Goal: Transaction & Acquisition: Purchase product/service

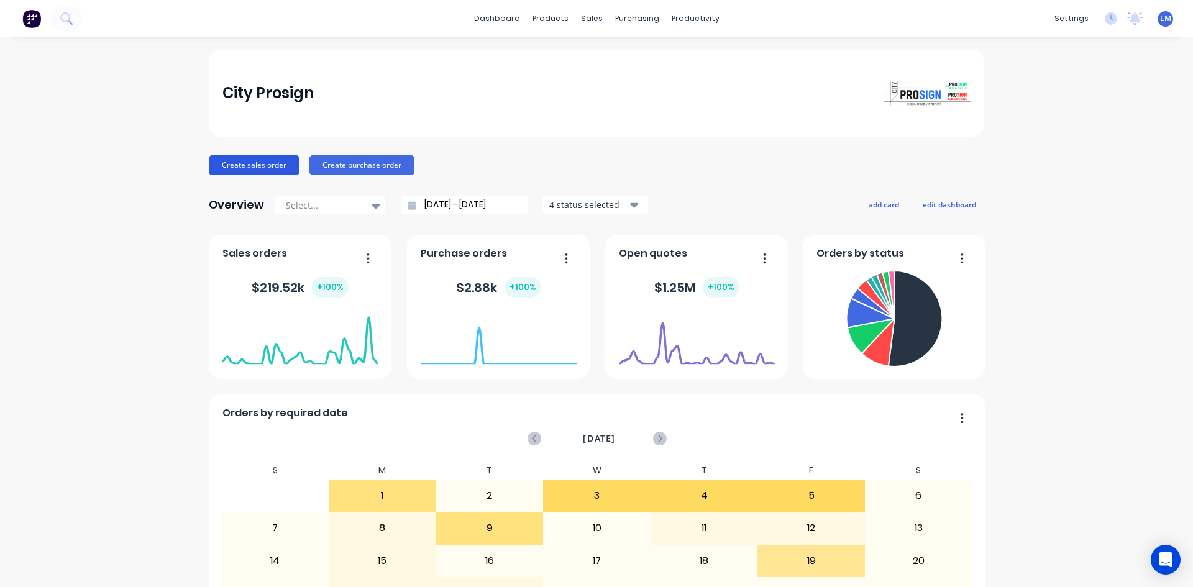
click at [263, 168] on button "Create sales order" at bounding box center [254, 165] width 91 height 20
click at [239, 168] on button "Create sales order" at bounding box center [254, 165] width 91 height 20
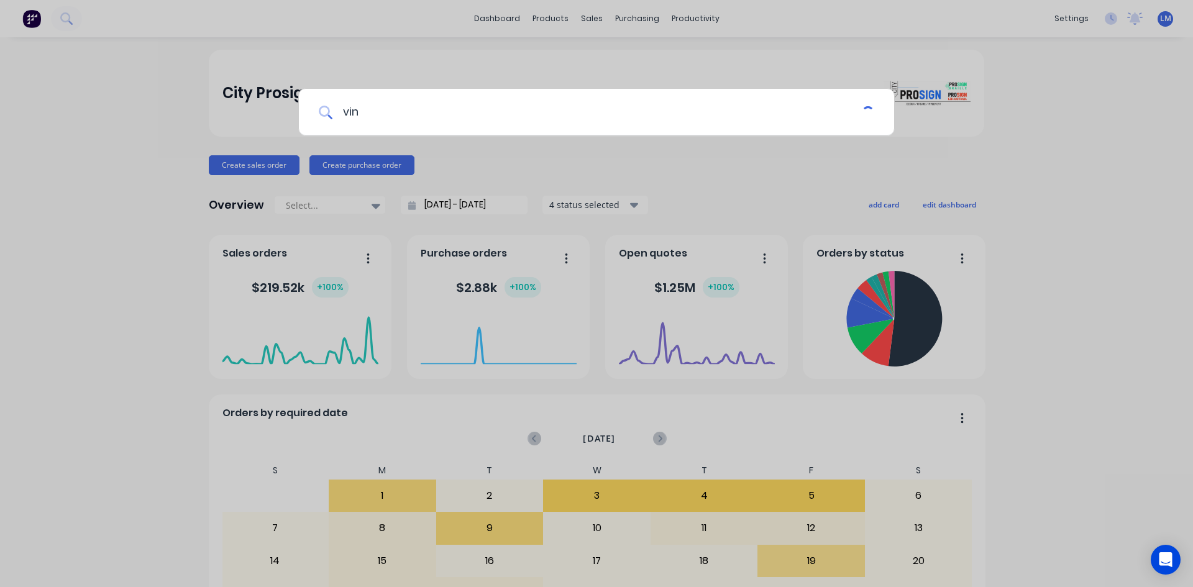
type input "vina"
click at [428, 156] on div "vina" at bounding box center [596, 293] width 1193 height 587
click at [400, 116] on div "City Prosign" at bounding box center [597, 93] width 776 height 87
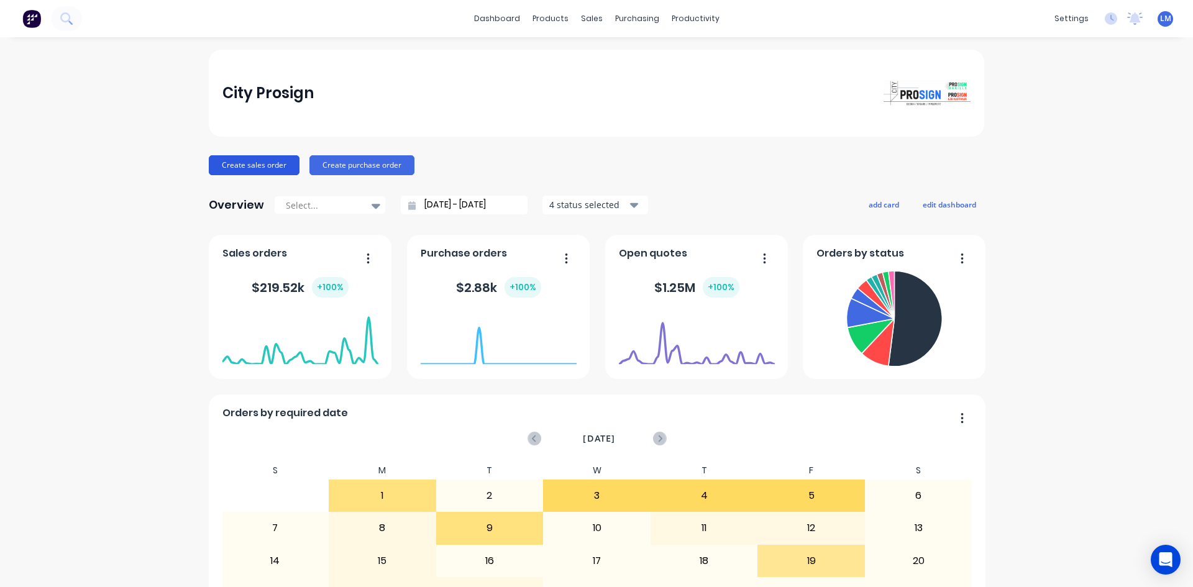
click at [268, 171] on button "Create sales order" at bounding box center [254, 165] width 91 height 20
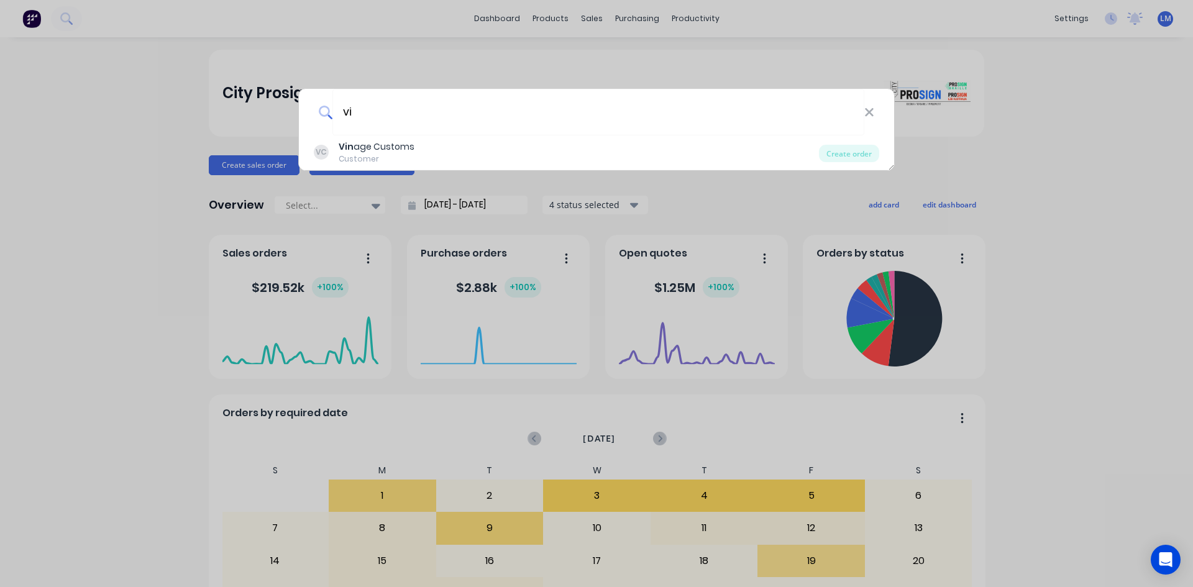
type input "vin"
click at [473, 118] on input "vin" at bounding box center [598, 112] width 532 height 47
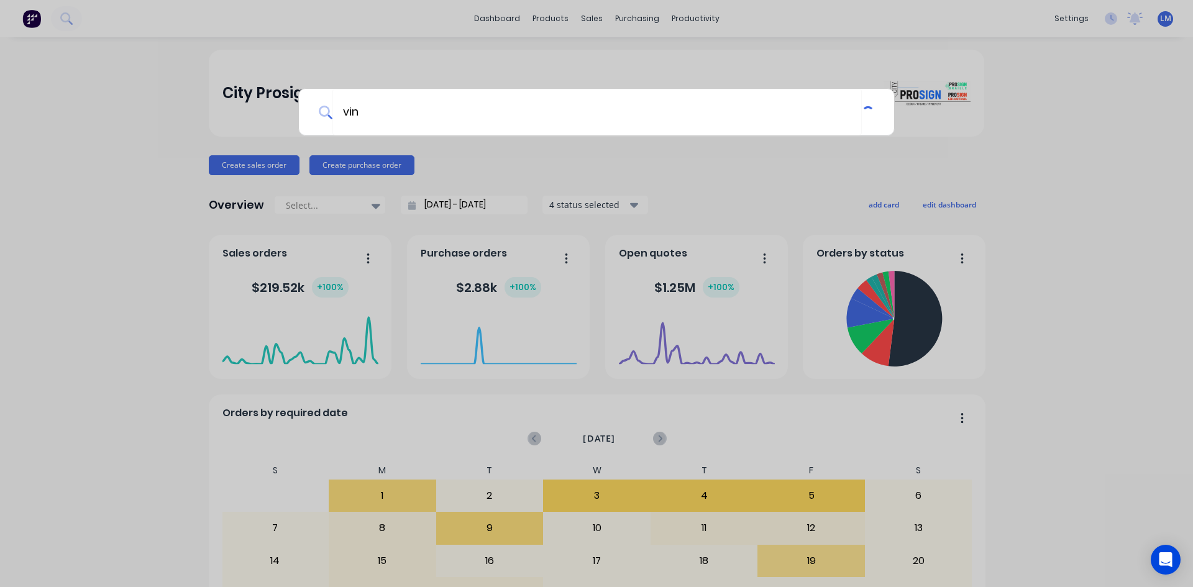
click at [451, 161] on div "vin" at bounding box center [596, 293] width 1193 height 587
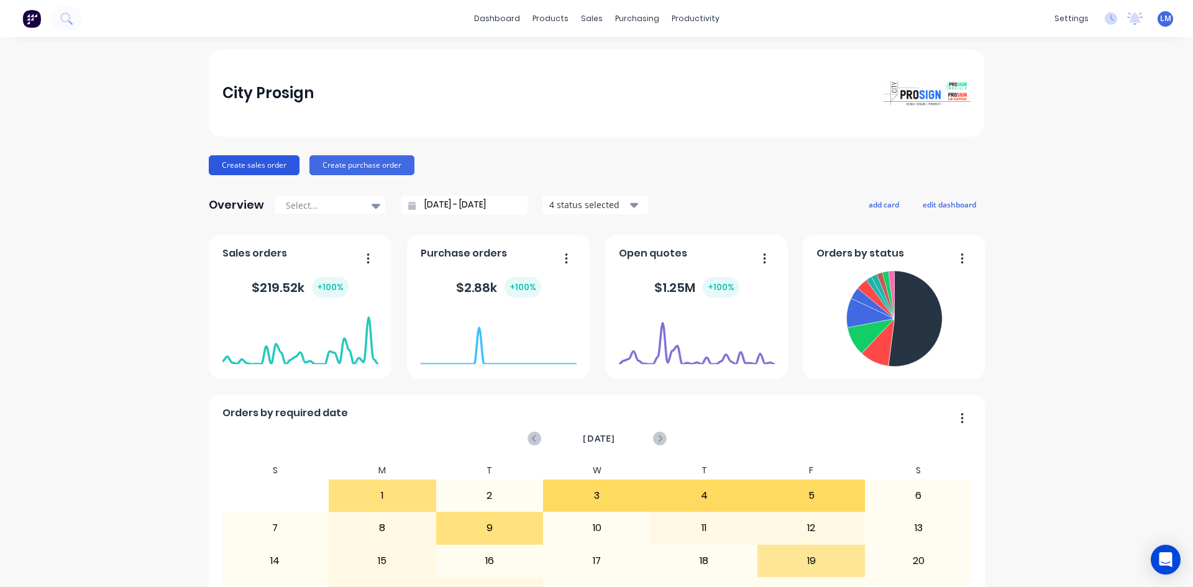
click at [235, 163] on button "Create sales order" at bounding box center [254, 165] width 91 height 20
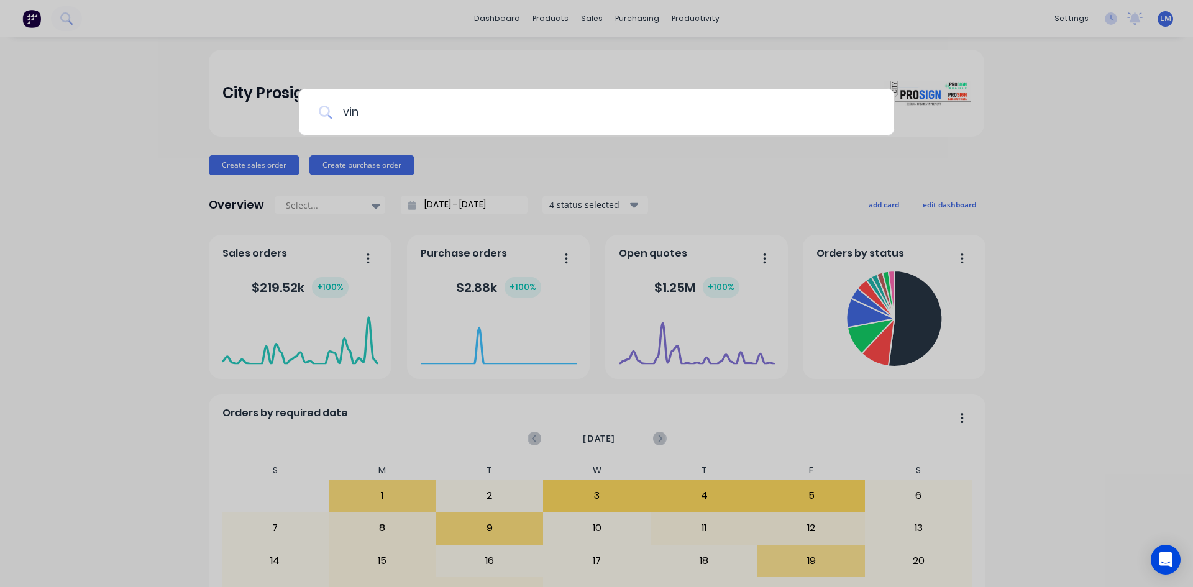
type input "vina"
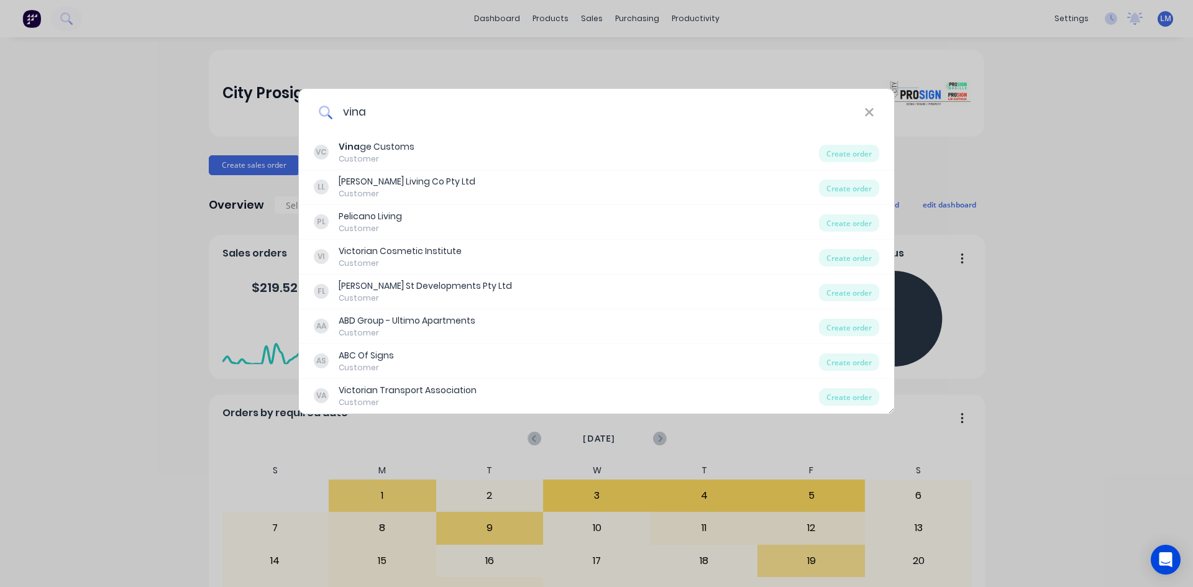
click at [433, 120] on input "vina" at bounding box center [598, 112] width 532 height 47
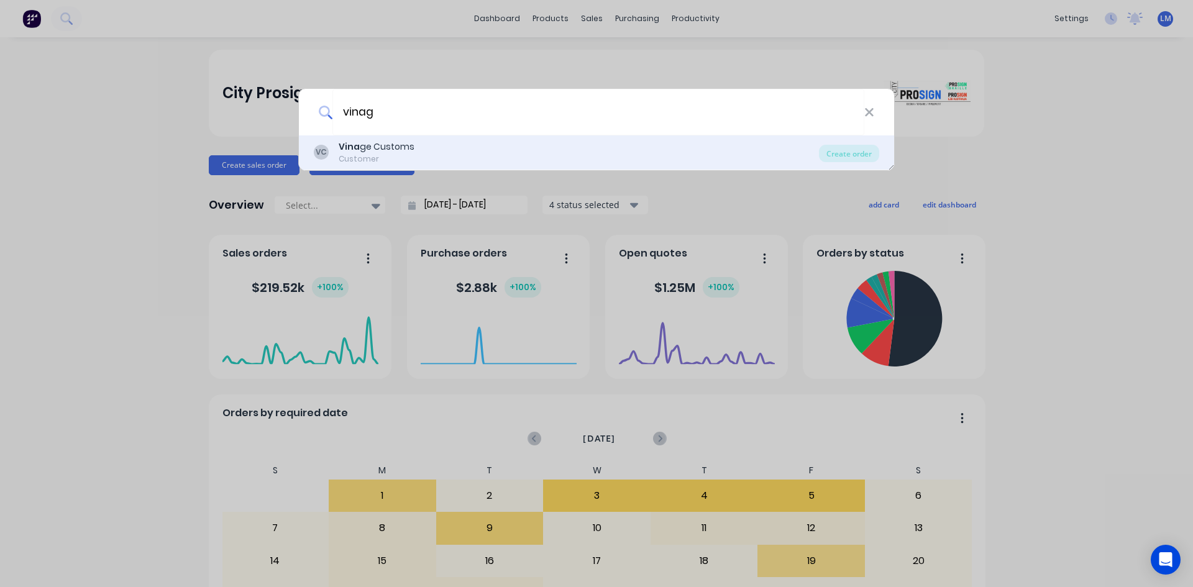
click at [410, 153] on div "Vina ge Customs" at bounding box center [377, 146] width 76 height 13
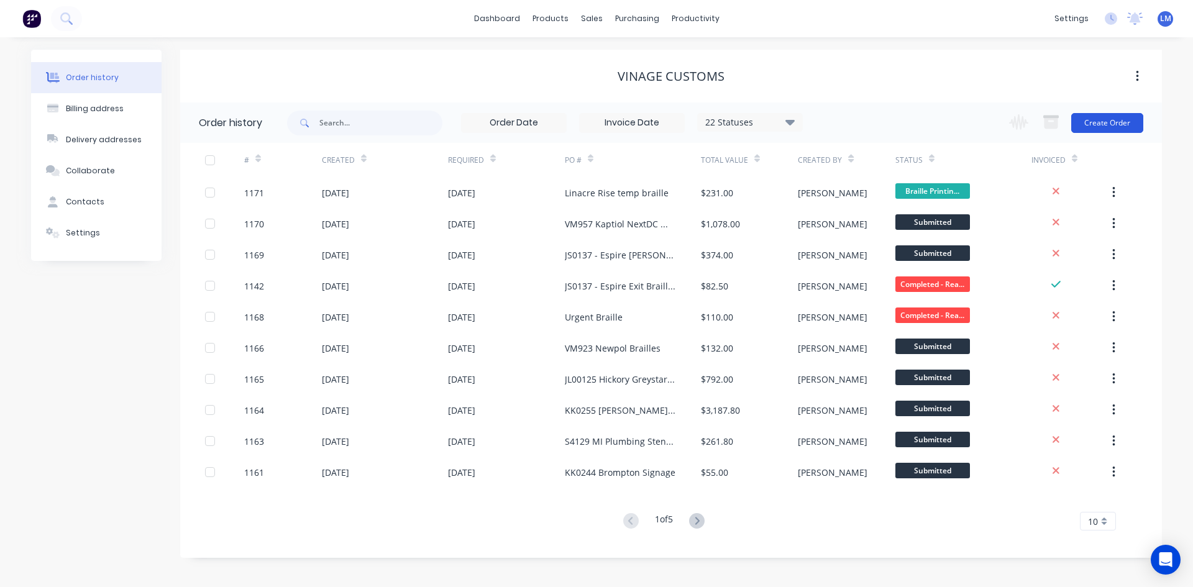
click at [1112, 124] on button "Create Order" at bounding box center [1107, 123] width 72 height 20
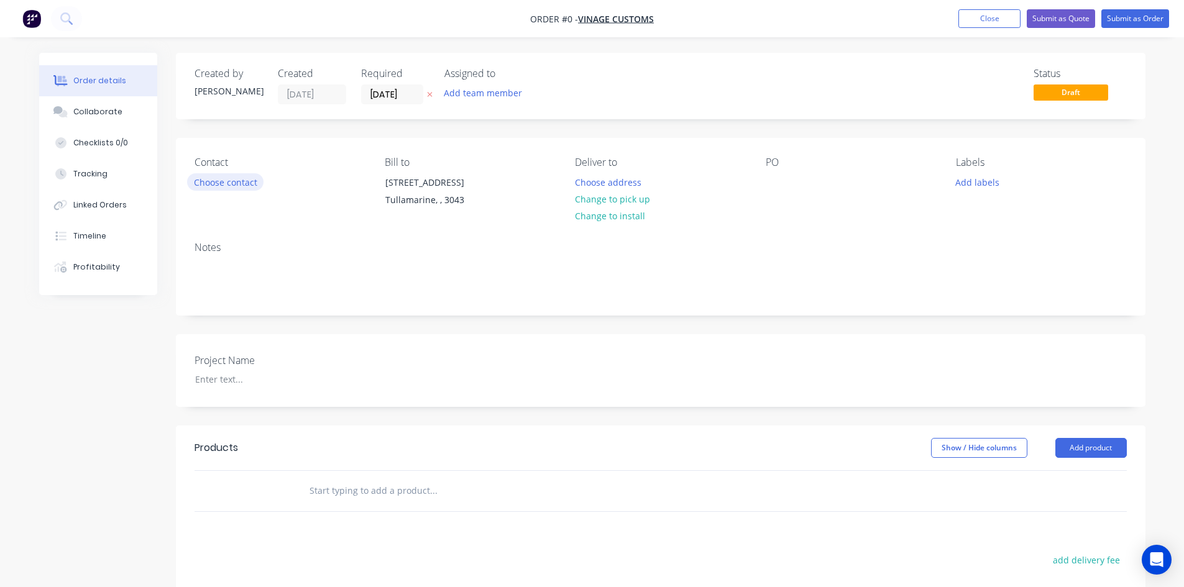
click at [236, 188] on button "Choose contact" at bounding box center [225, 181] width 76 height 17
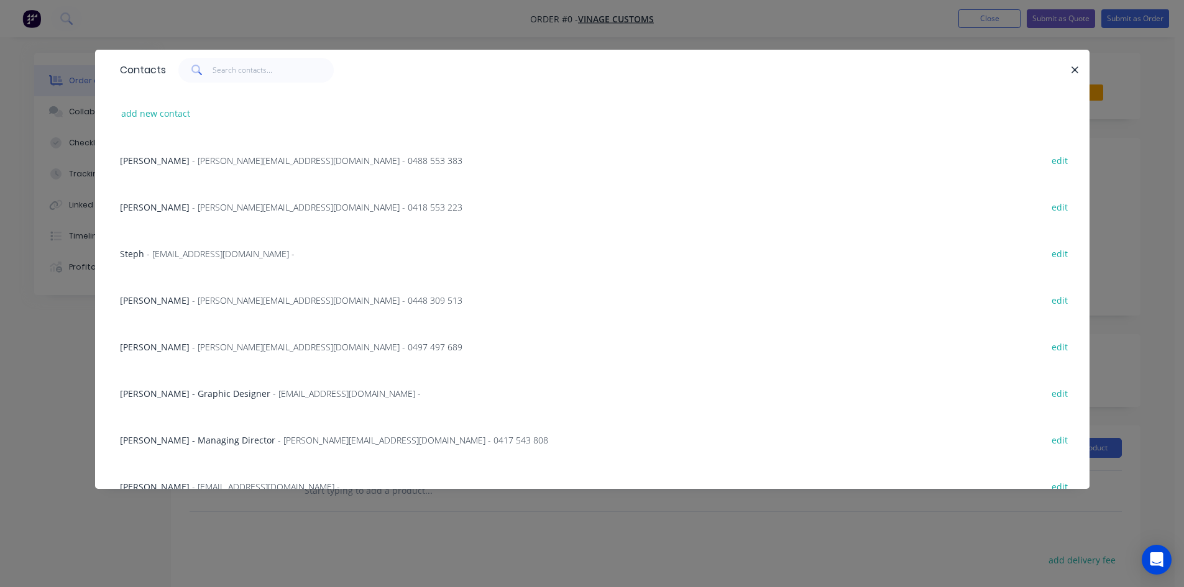
click at [260, 301] on span "- [PERSON_NAME][EMAIL_ADDRESS][DOMAIN_NAME] - 0448 309 513" at bounding box center [327, 301] width 270 height 12
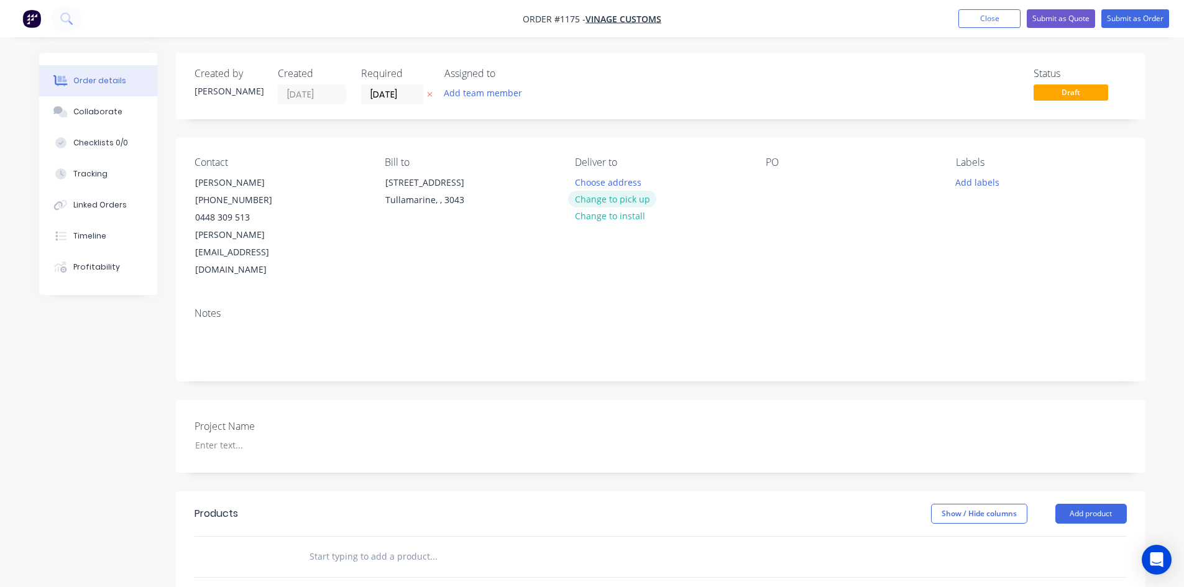
click at [621, 195] on button "Change to pick up" at bounding box center [612, 199] width 88 height 17
click at [771, 189] on div at bounding box center [776, 182] width 20 height 18
paste div
click at [237, 436] on div at bounding box center [262, 445] width 155 height 18
paste div
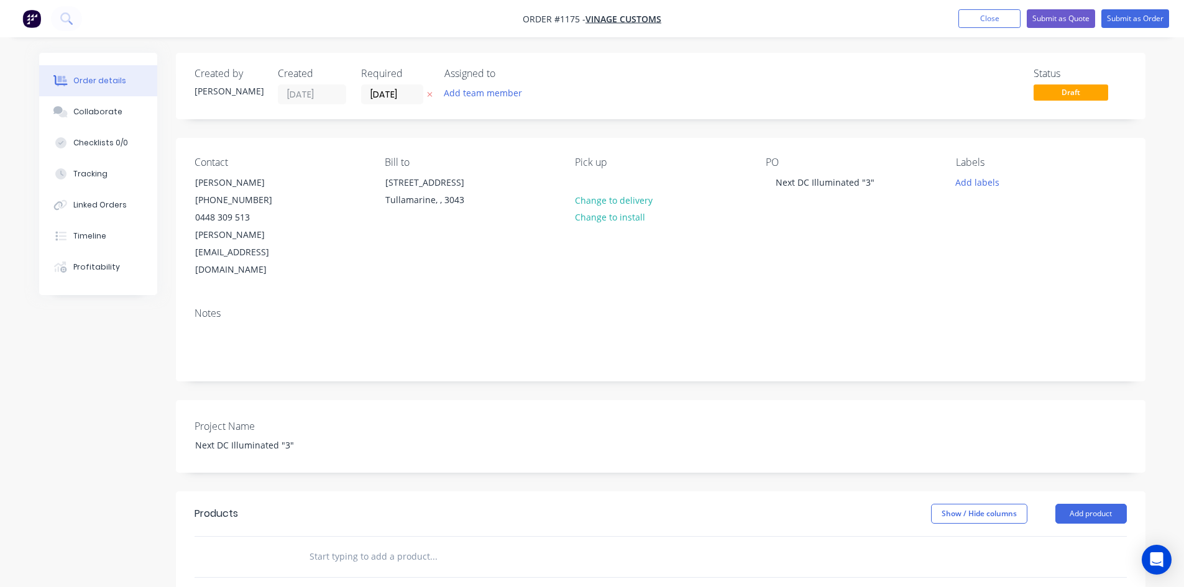
click at [329, 544] on input "text" at bounding box center [433, 556] width 249 height 25
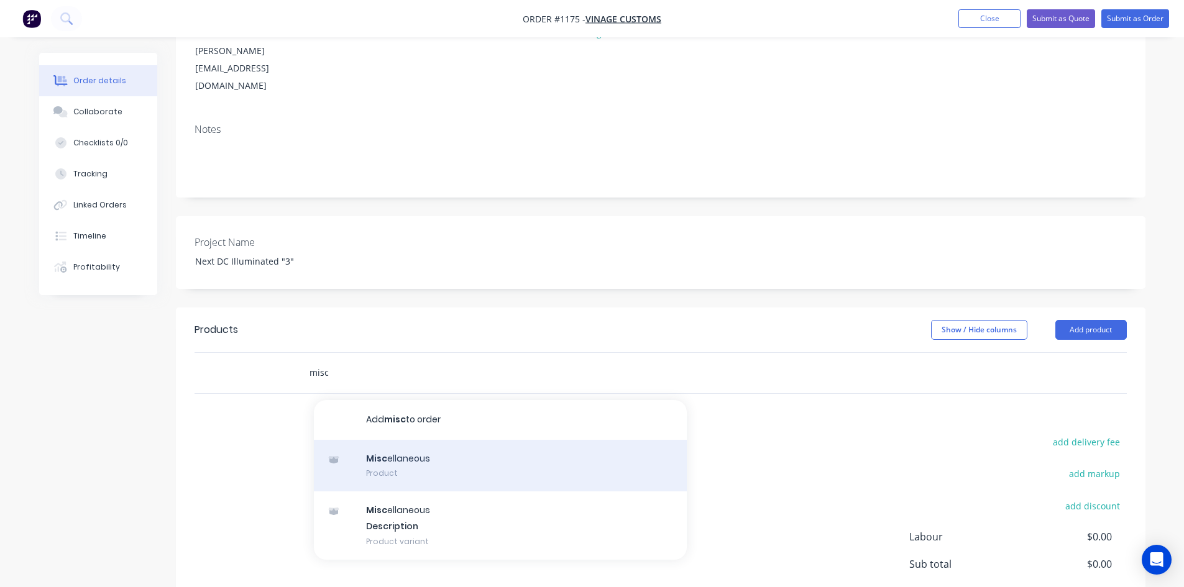
scroll to position [186, 0]
type input "misc"
click at [515, 438] on div "Misc ellaneous Product" at bounding box center [500, 464] width 373 height 52
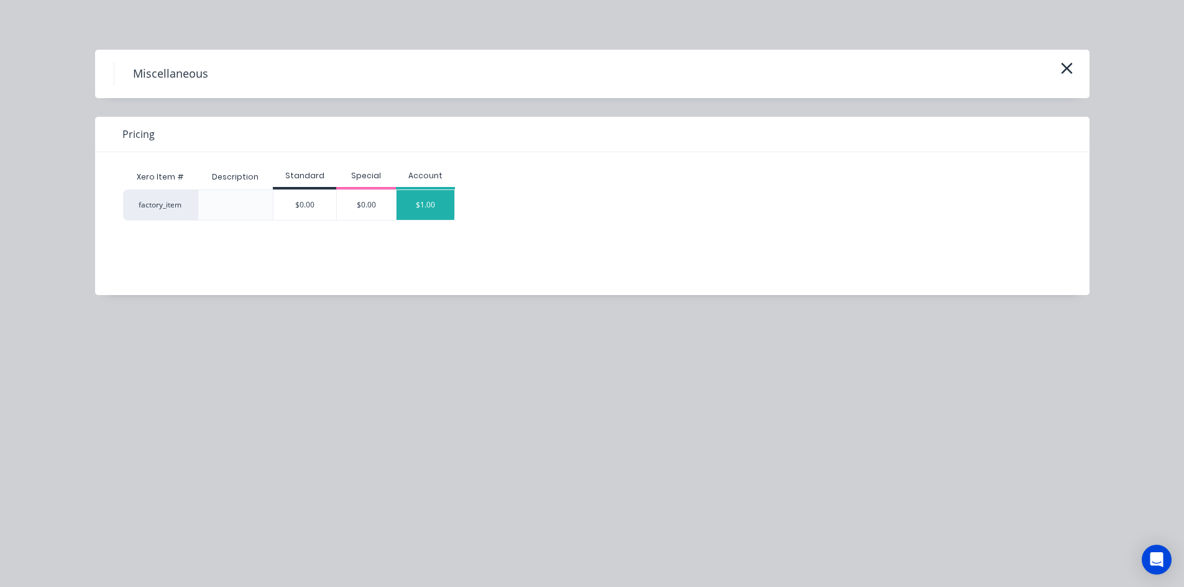
click at [438, 201] on div "$1.00" at bounding box center [426, 205] width 58 height 30
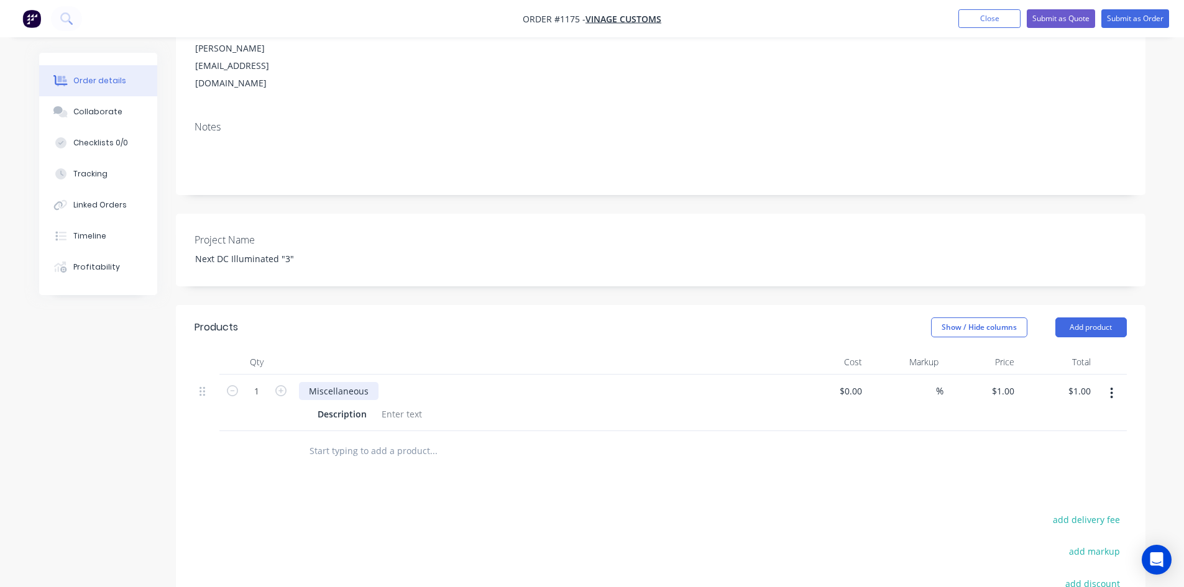
click at [374, 382] on div "Miscellaneous" at bounding box center [339, 391] width 80 height 18
drag, startPoint x: 328, startPoint y: 355, endPoint x: 226, endPoint y: 355, distance: 101.9
click at [226, 375] on div "1 Miscellaneous Description $0.00 $0.00 % $1.00 $1.00 $1.00 $1.00" at bounding box center [661, 403] width 932 height 57
click at [411, 405] on div at bounding box center [402, 414] width 50 height 18
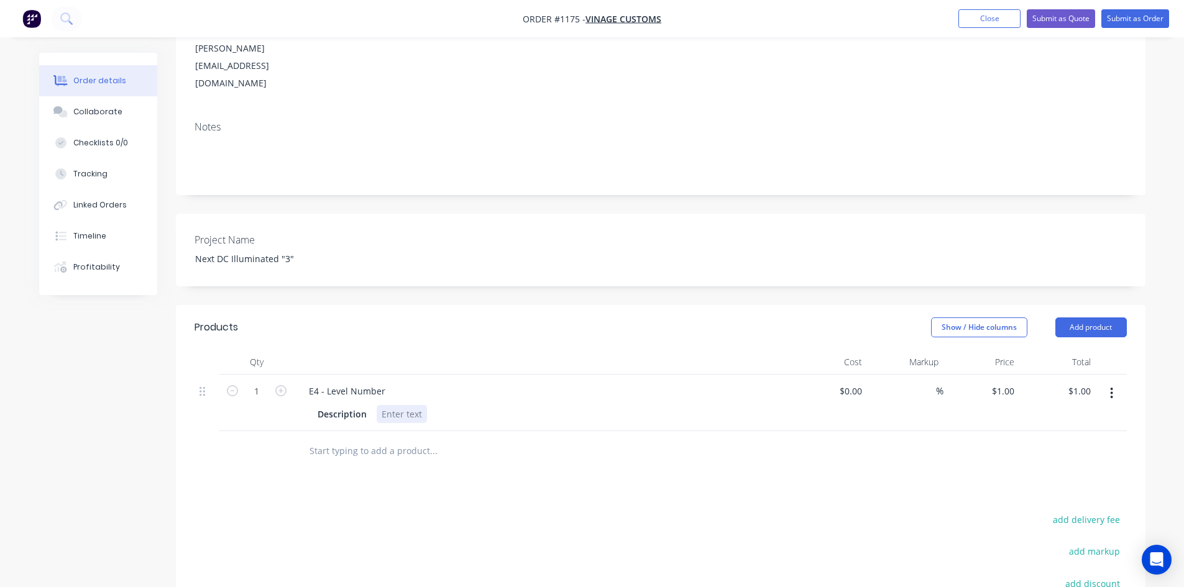
paste div
click at [380, 405] on div "0mm Deep Fabricated Face Lit Illuminated Letters with White Sides1650mm H x 107…" at bounding box center [572, 414] width 390 height 18
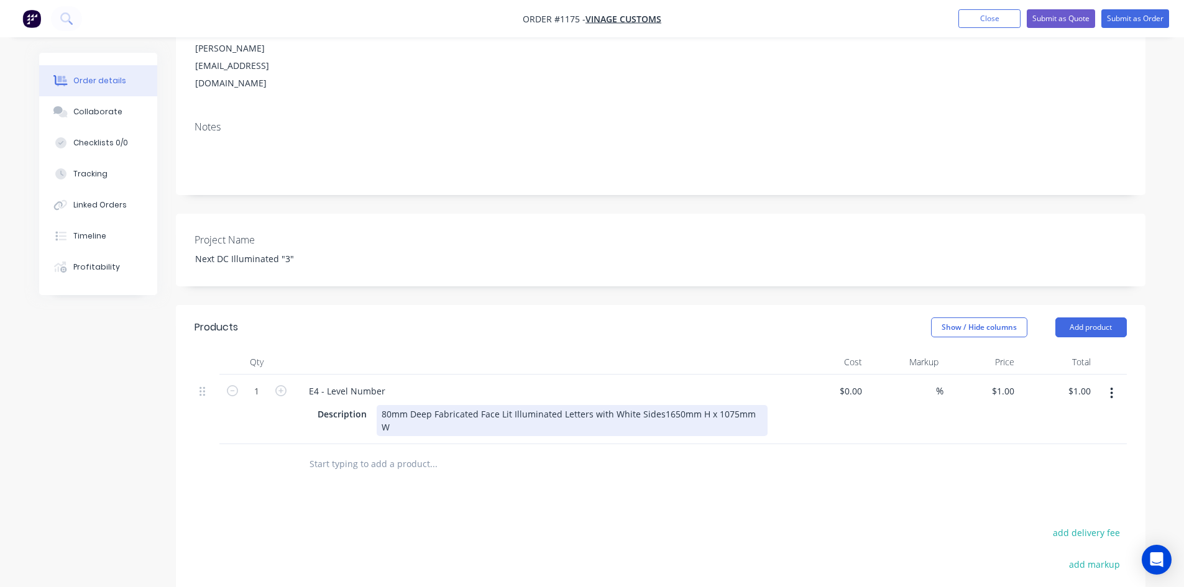
click at [380, 405] on div "80mm Deep Fabricated Face Lit Illuminated Letters with White Sides1650mm H x 10…" at bounding box center [572, 420] width 391 height 31
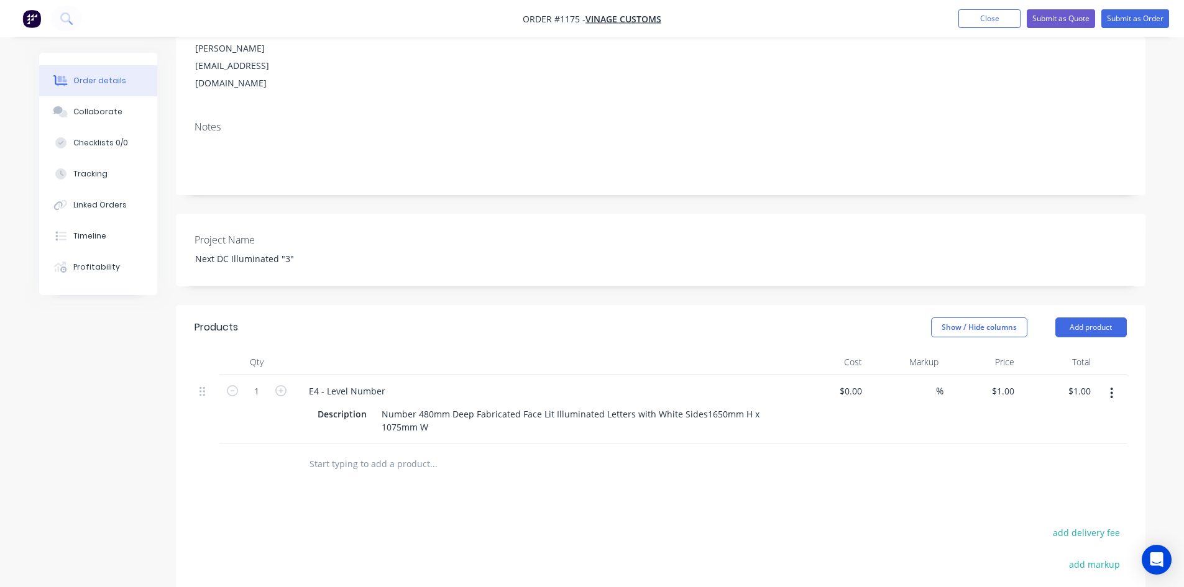
click at [447, 467] on div "Products Show / Hide columns Add product Qty Cost Markup Price Total 1 E4 - Lev…" at bounding box center [660, 544] width 969 height 478
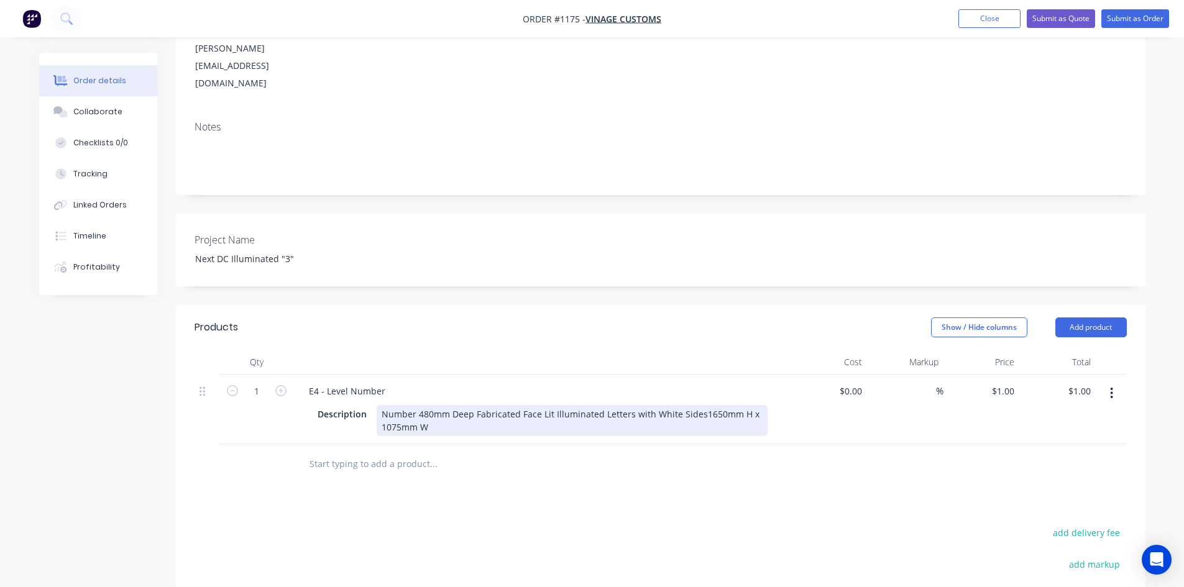
click at [419, 405] on div "Number 480mm Deep Fabricated Face Lit Illuminated Letters with White Sides1650m…" at bounding box center [572, 420] width 391 height 31
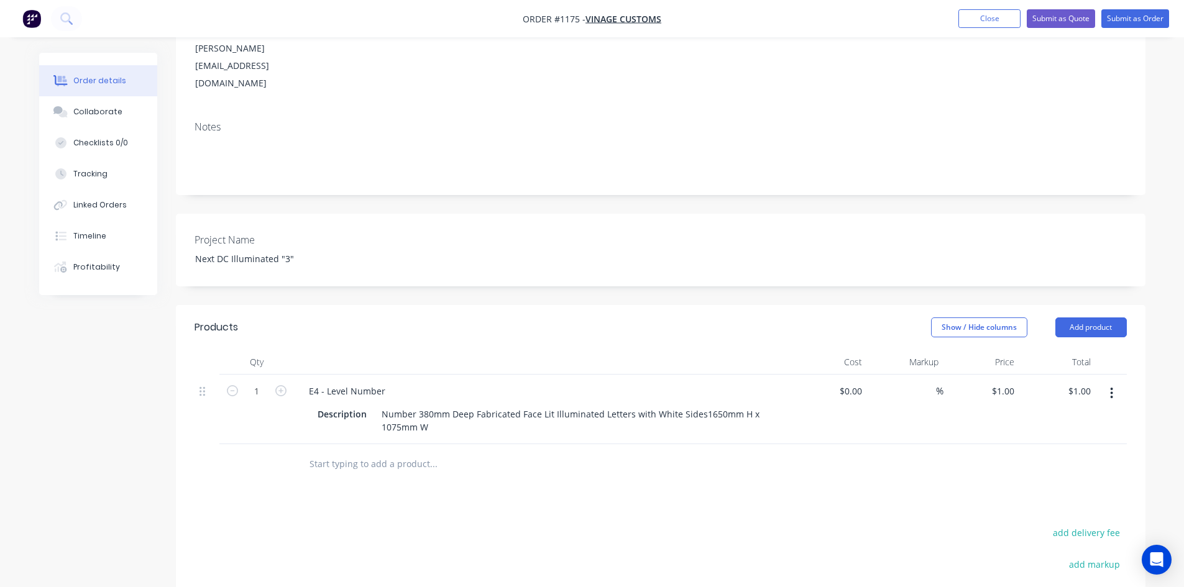
click at [479, 462] on div "Products Show / Hide columns Add product Qty Cost Markup Price Total 1 E4 - Lev…" at bounding box center [660, 544] width 969 height 478
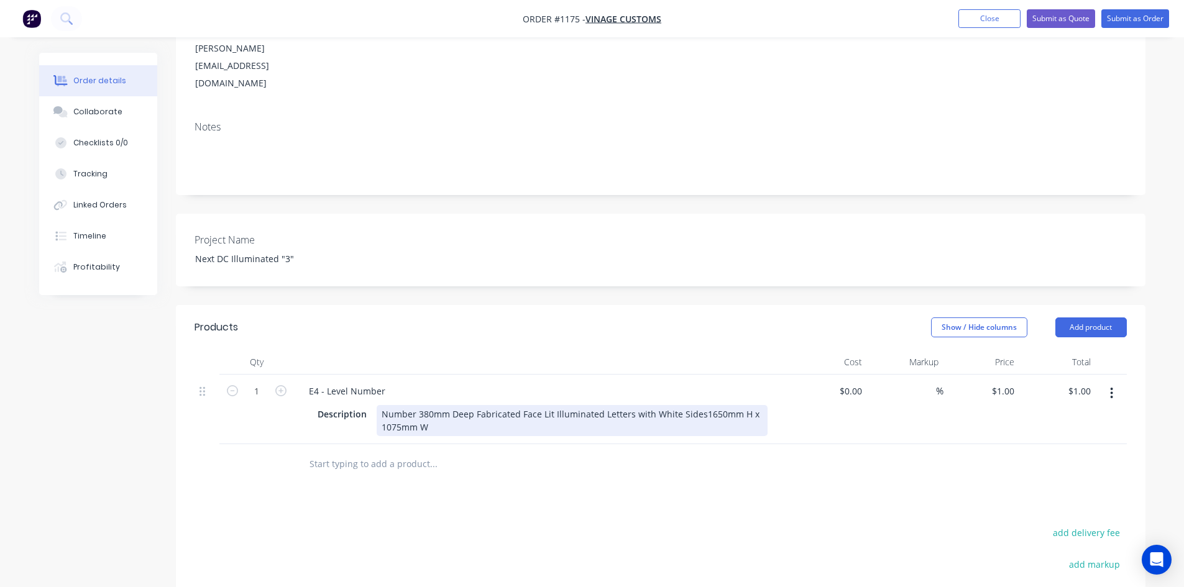
click at [421, 405] on div "Number 380mm Deep Fabricated Face Lit Illuminated Letters with White Sides1650m…" at bounding box center [572, 420] width 391 height 31
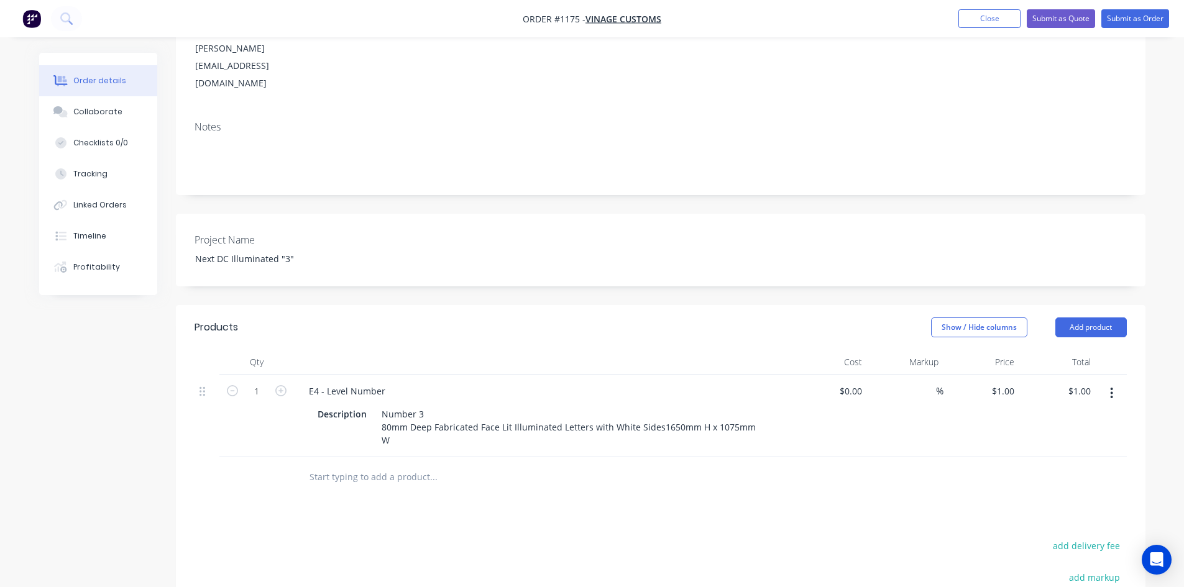
click at [454, 467] on div "Products Show / Hide columns Add product Qty Cost Markup Price Total 1 E4 - Lev…" at bounding box center [660, 550] width 969 height 491
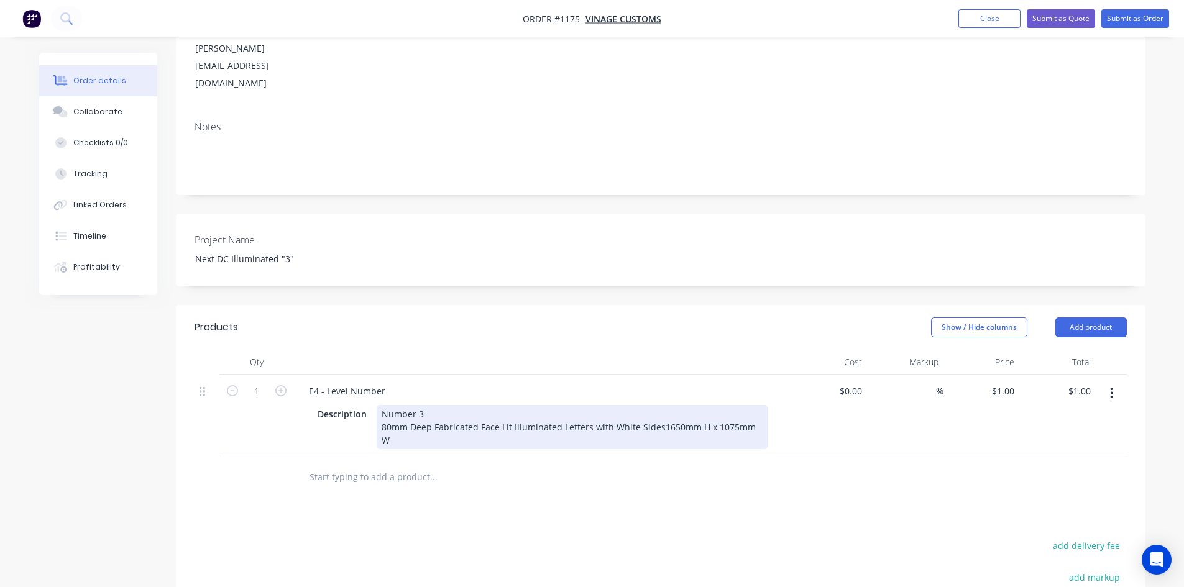
click at [654, 405] on div "Number 3 80mm Deep Fabricated Face Lit Illuminated Letters with White Sides1650…" at bounding box center [572, 427] width 391 height 44
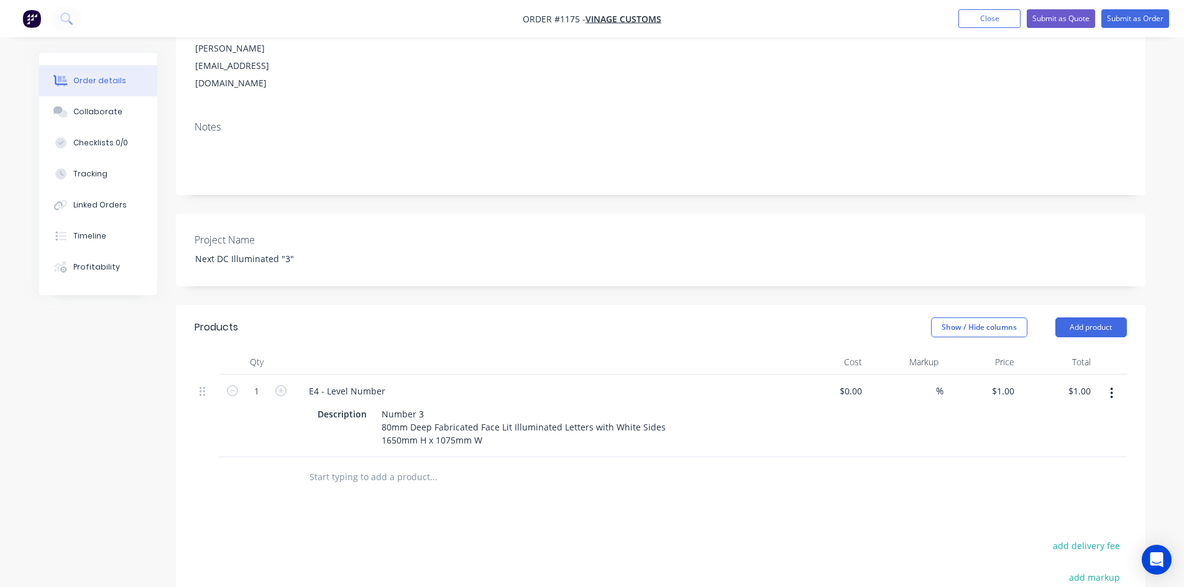
click at [651, 488] on div "Products Show / Hide columns Add product Qty Cost Markup Price Total 1 E4 - Lev…" at bounding box center [660, 550] width 969 height 491
click at [768, 485] on div "Products Show / Hide columns Add product Qty Cost Markup Price Total 1 E4 - Lev…" at bounding box center [660, 550] width 969 height 491
click at [853, 382] on input at bounding box center [860, 391] width 14 height 18
type input "$1,200.00"
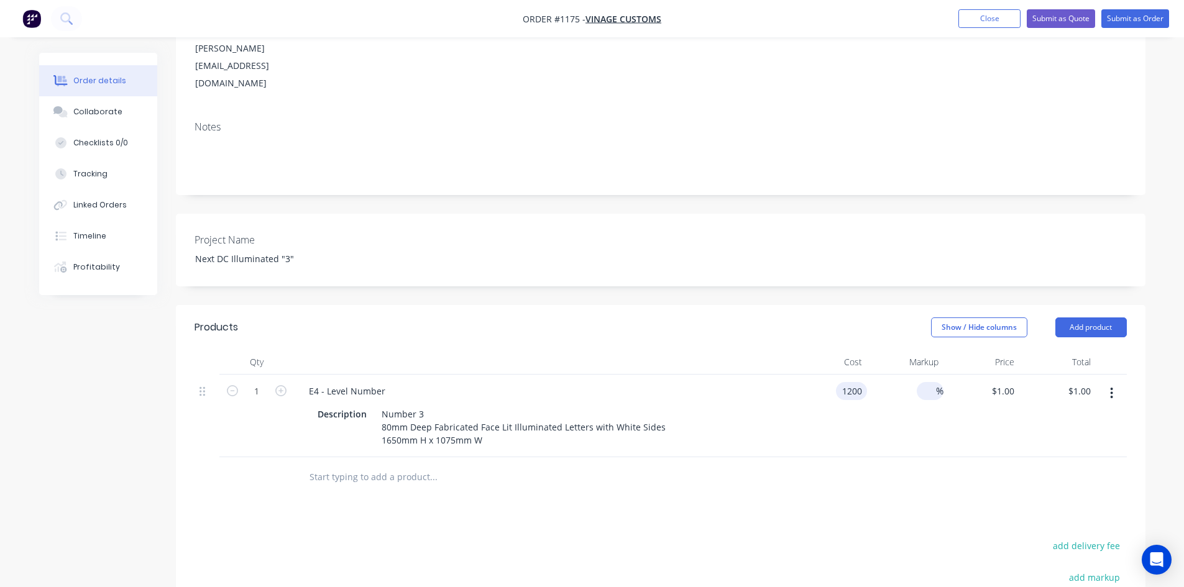
type input "$1,200.00"
click at [928, 382] on input at bounding box center [929, 391] width 14 height 18
type input "60"
type input "$1,920.00"
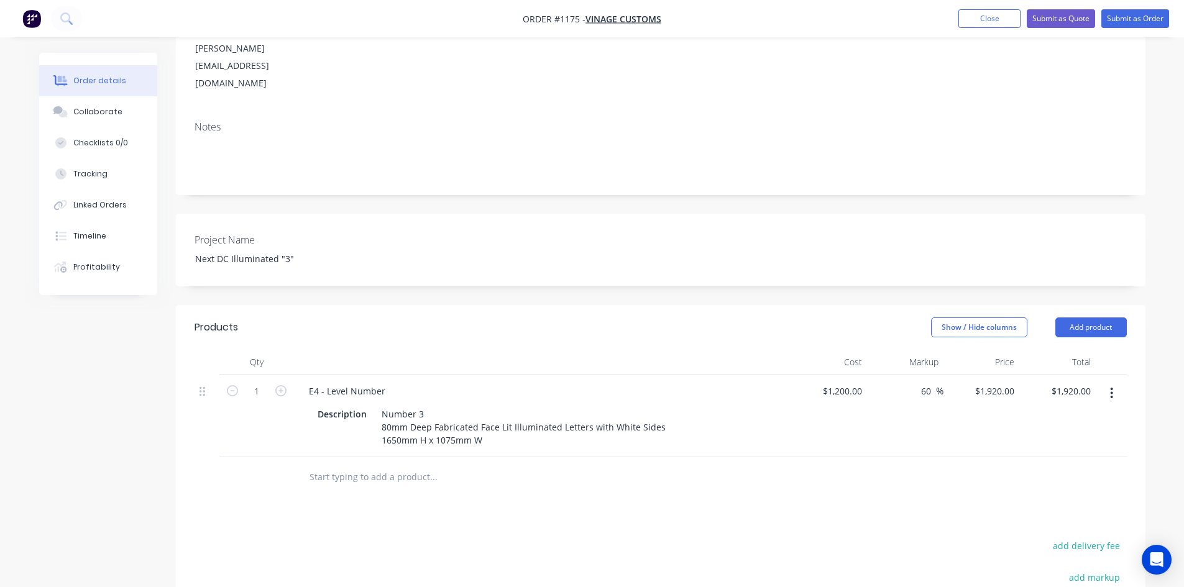
click at [980, 461] on div at bounding box center [661, 477] width 932 height 40
click at [922, 382] on input "60" at bounding box center [928, 391] width 16 height 18
type input "50"
type input "$1,800.00"
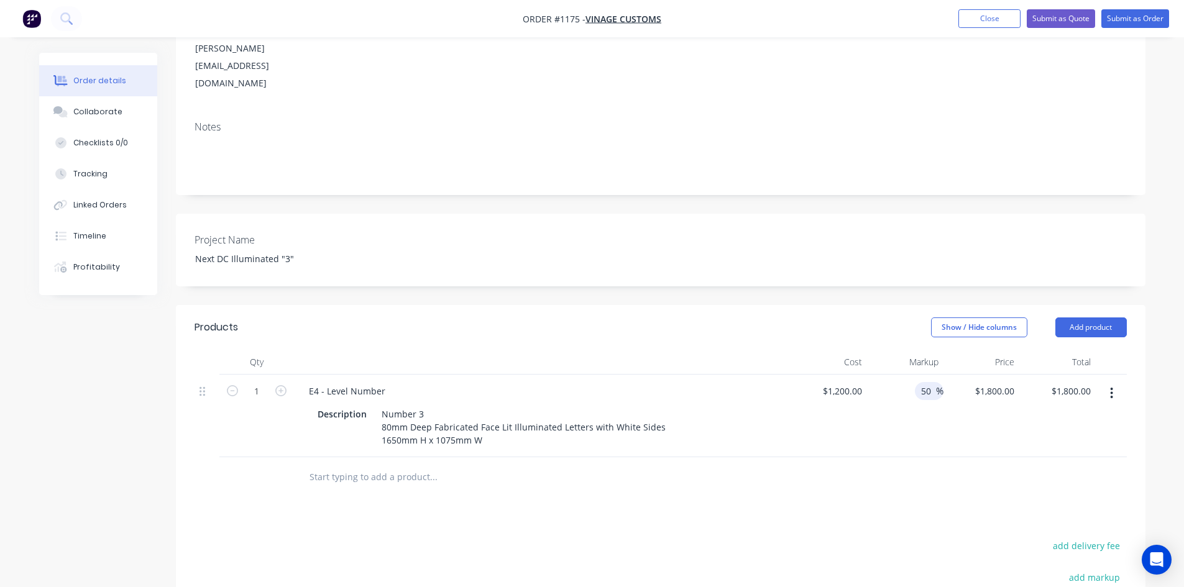
click at [906, 473] on div "Products Show / Hide columns Add product Qty Cost Markup Price Total 1 E4 - Lev…" at bounding box center [660, 550] width 969 height 491
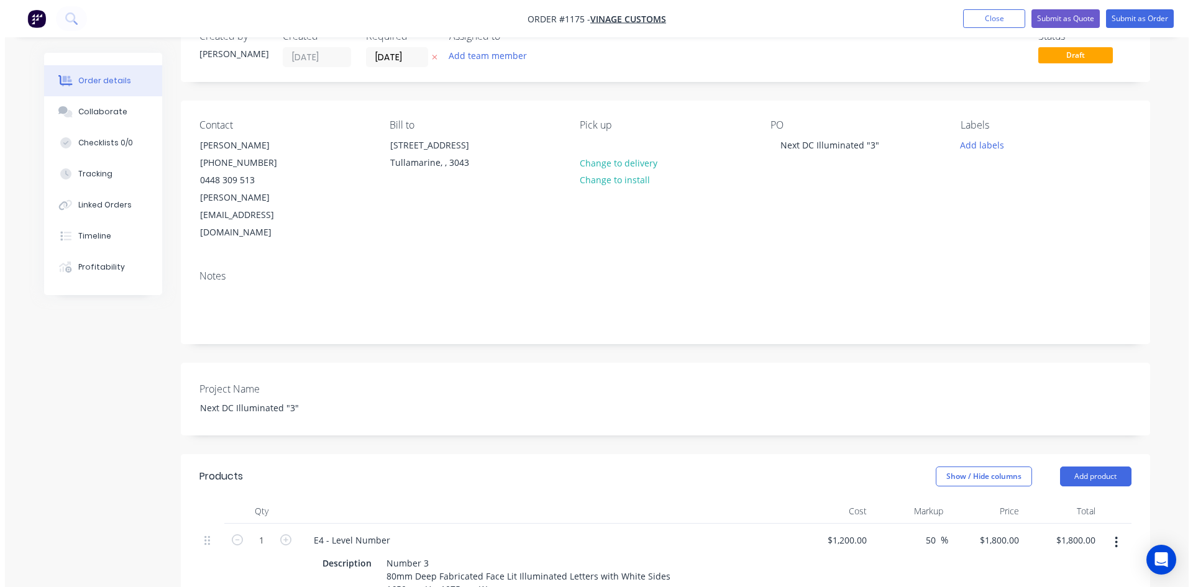
scroll to position [0, 0]
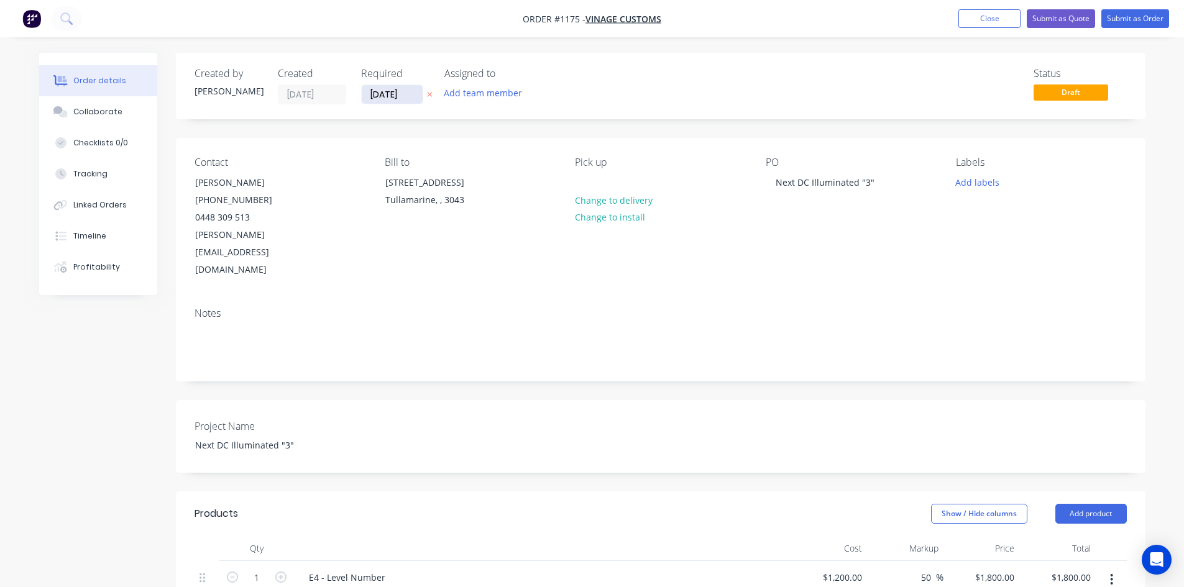
click at [390, 101] on input "[DATE]" at bounding box center [392, 94] width 61 height 19
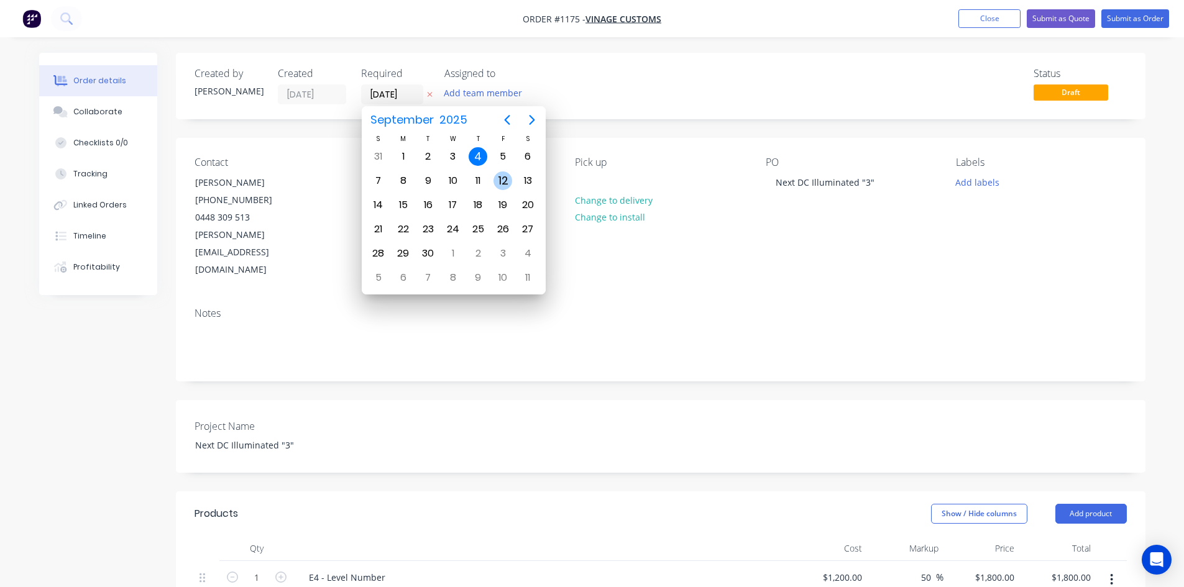
click at [500, 185] on div "12" at bounding box center [502, 181] width 19 height 19
type input "[DATE]"
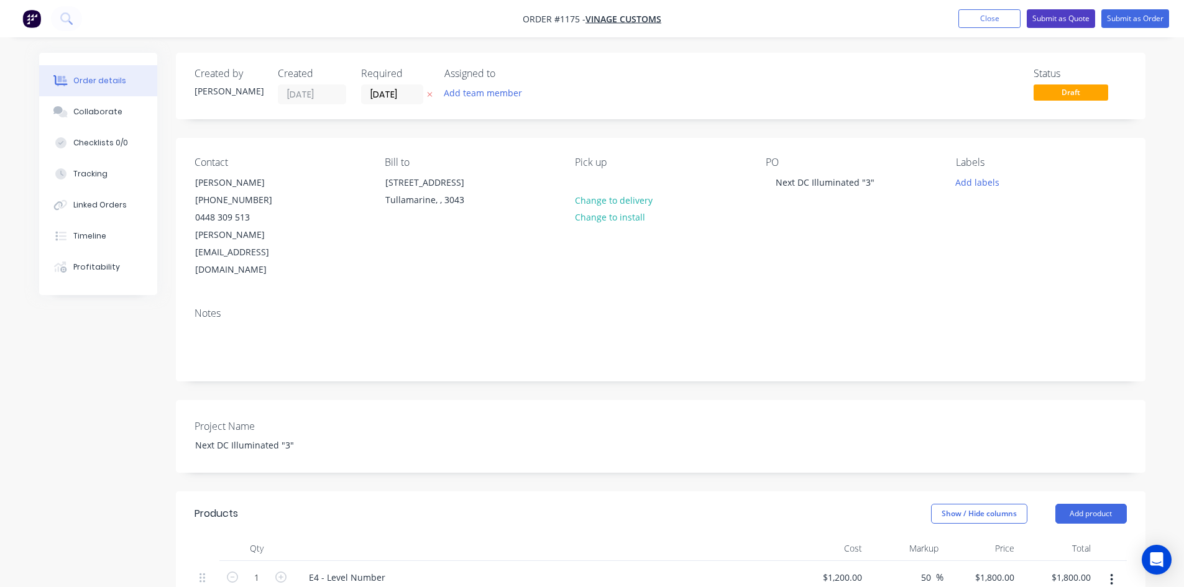
click at [1057, 19] on button "Submit as Quote" at bounding box center [1061, 18] width 68 height 19
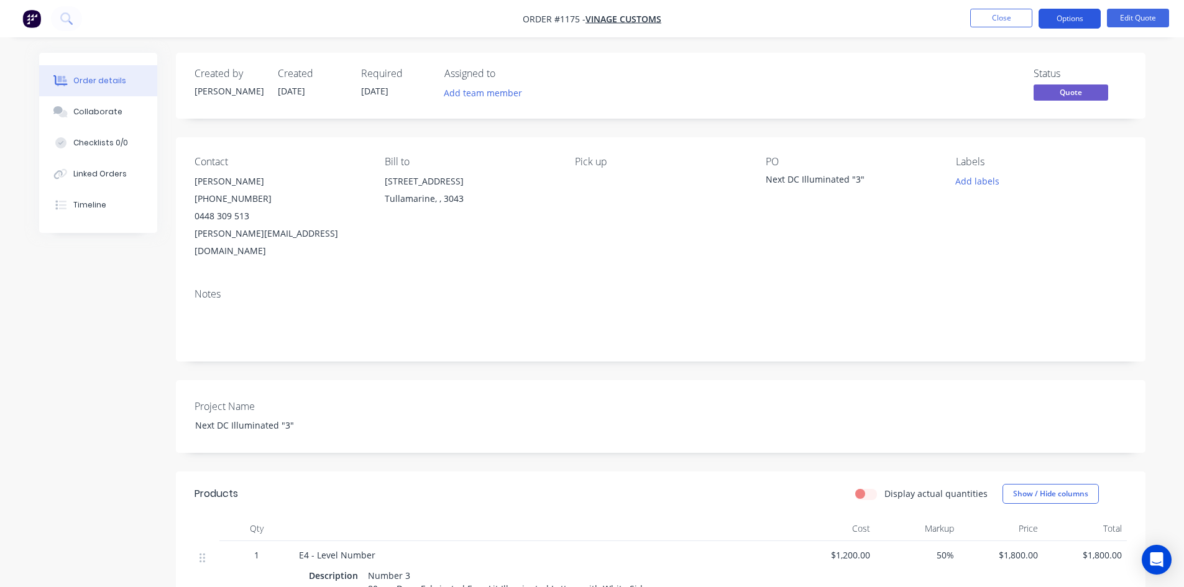
click at [1058, 22] on button "Options" at bounding box center [1069, 19] width 62 height 20
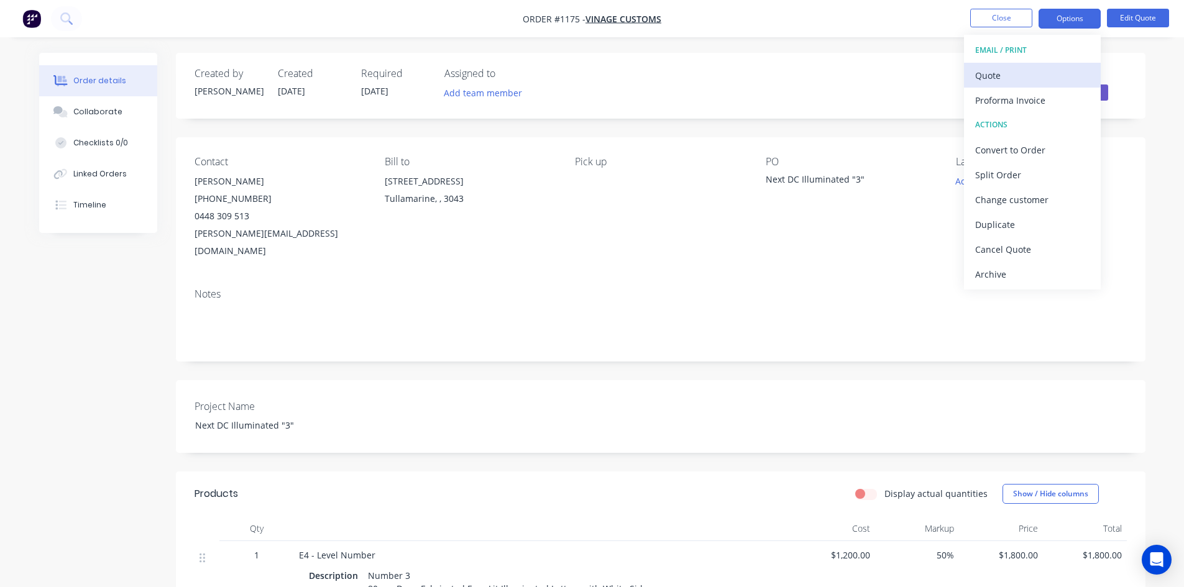
click at [1031, 72] on div "Quote" at bounding box center [1032, 75] width 114 height 18
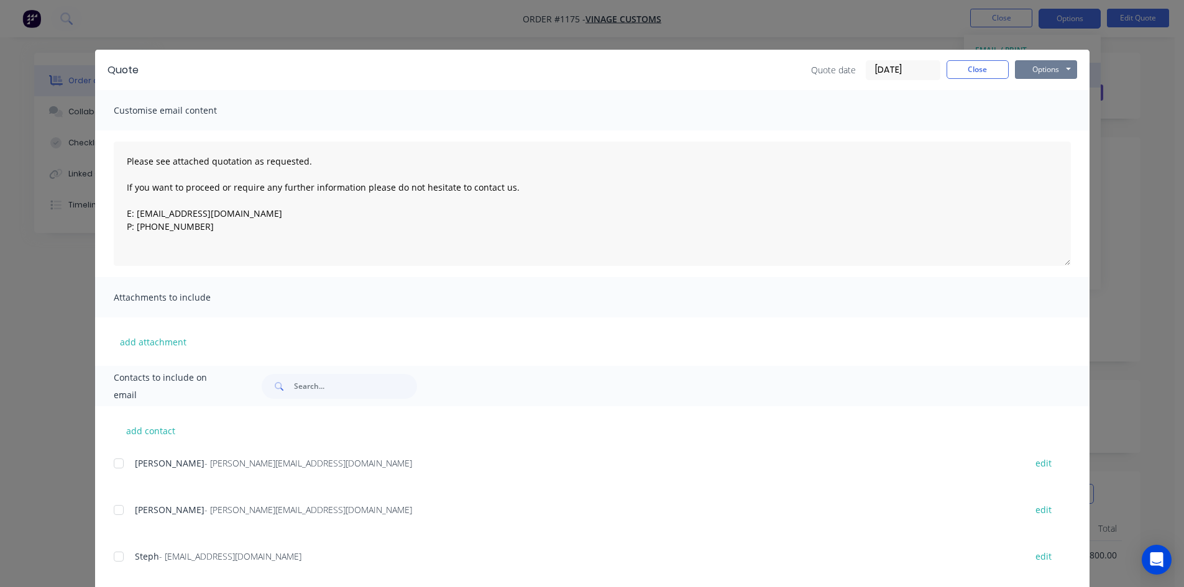
click at [1031, 72] on button "Options" at bounding box center [1046, 69] width 62 height 19
click at [1038, 111] on button "Print" at bounding box center [1055, 112] width 80 height 21
click at [983, 67] on button "Close" at bounding box center [978, 69] width 62 height 19
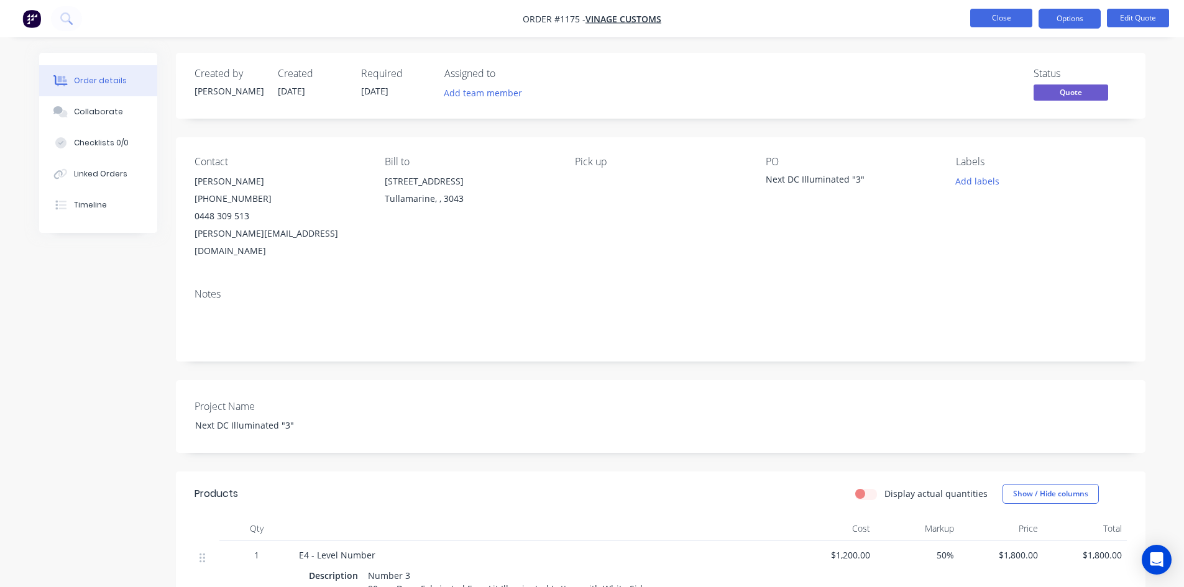
click at [1006, 13] on button "Close" at bounding box center [1001, 18] width 62 height 19
